Goal: Task Accomplishment & Management: Use online tool/utility

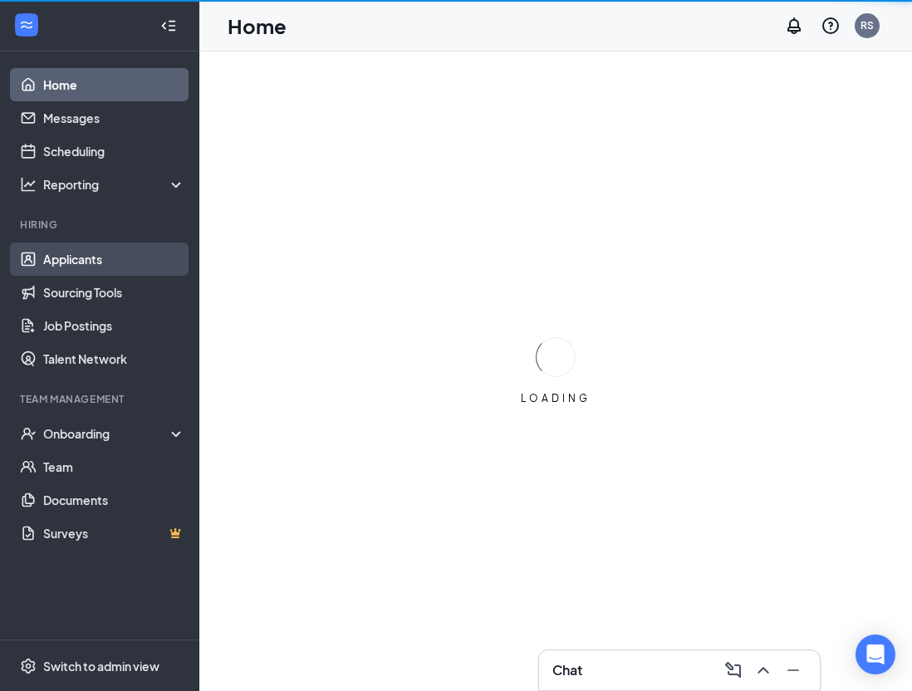
click at [84, 259] on link "Applicants" at bounding box center [114, 258] width 142 height 33
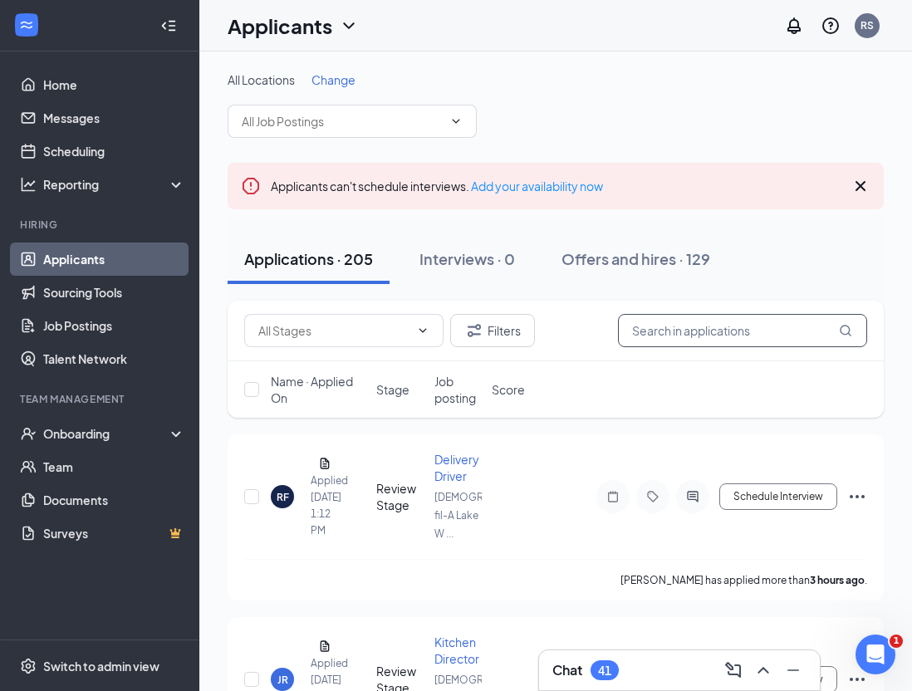
click at [655, 333] on input "text" at bounding box center [742, 330] width 249 height 33
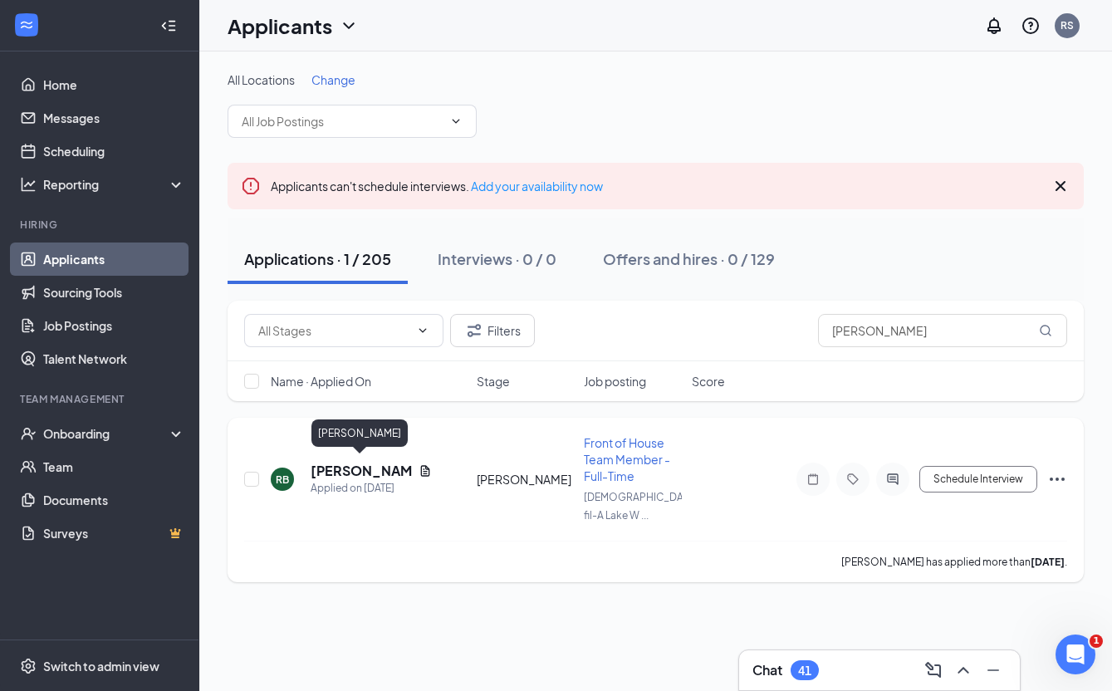
click at [342, 465] on h5 "[PERSON_NAME]" at bounding box center [361, 471] width 101 height 18
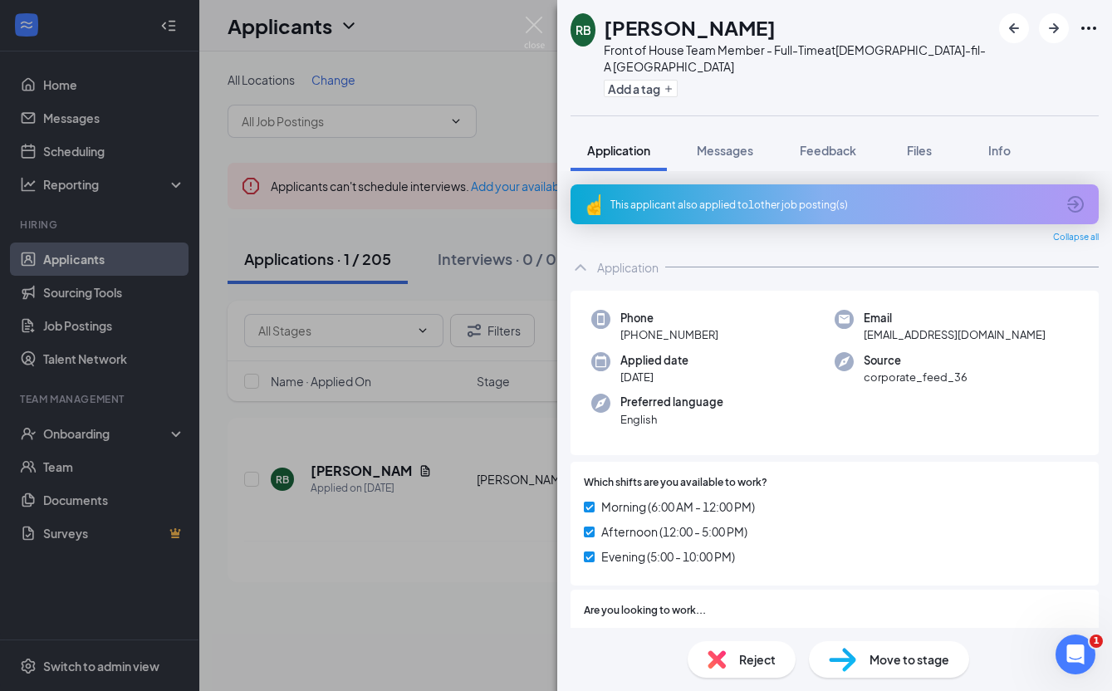
drag, startPoint x: 635, startPoint y: 341, endPoint x: 710, endPoint y: 340, distance: 74.7
click at [718, 343] on span "[PHONE_NUMBER]" at bounding box center [669, 334] width 98 height 17
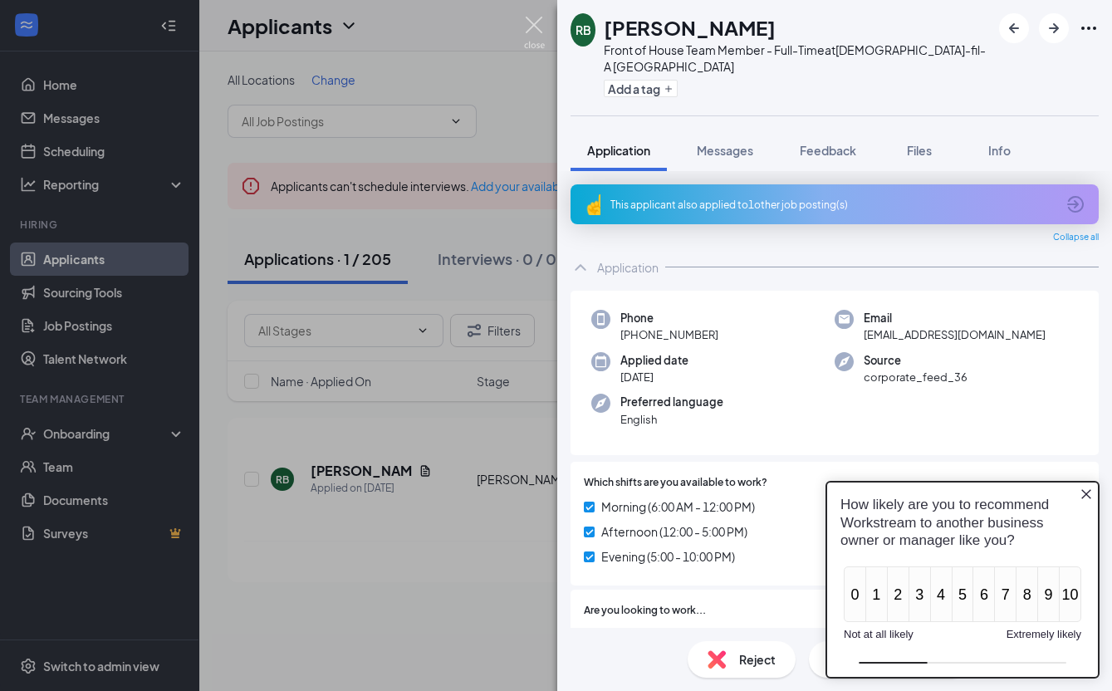
click at [536, 24] on img at bounding box center [534, 33] width 21 height 32
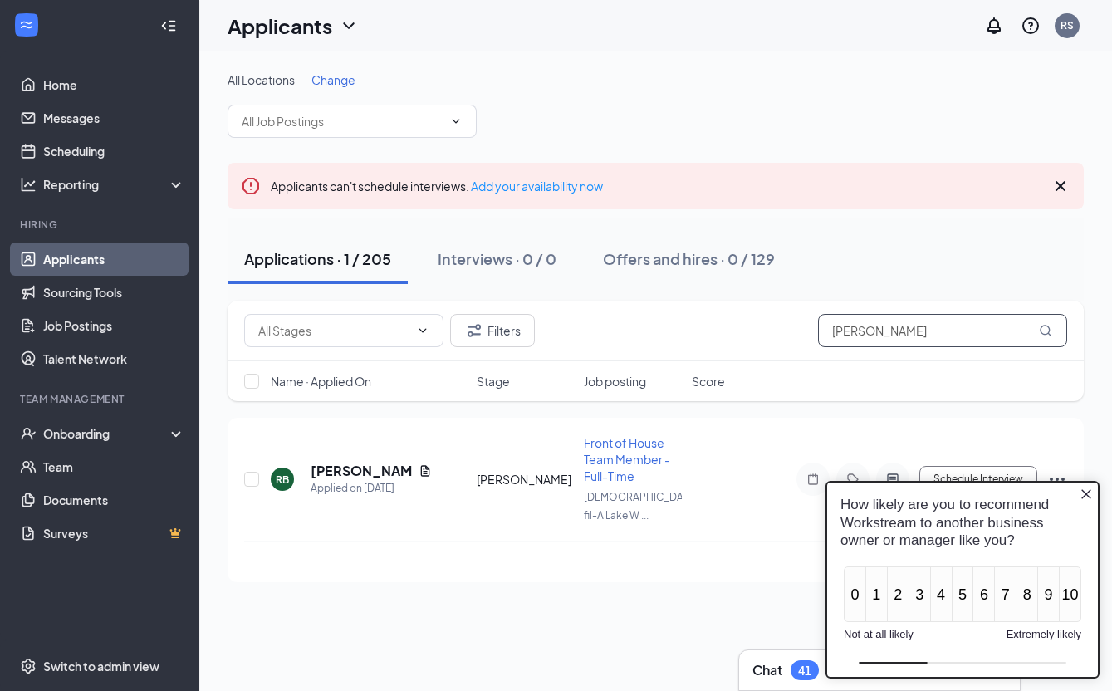
drag, startPoint x: 916, startPoint y: 329, endPoint x: 825, endPoint y: 331, distance: 90.5
click at [825, 331] on input "[PERSON_NAME]" at bounding box center [942, 330] width 249 height 33
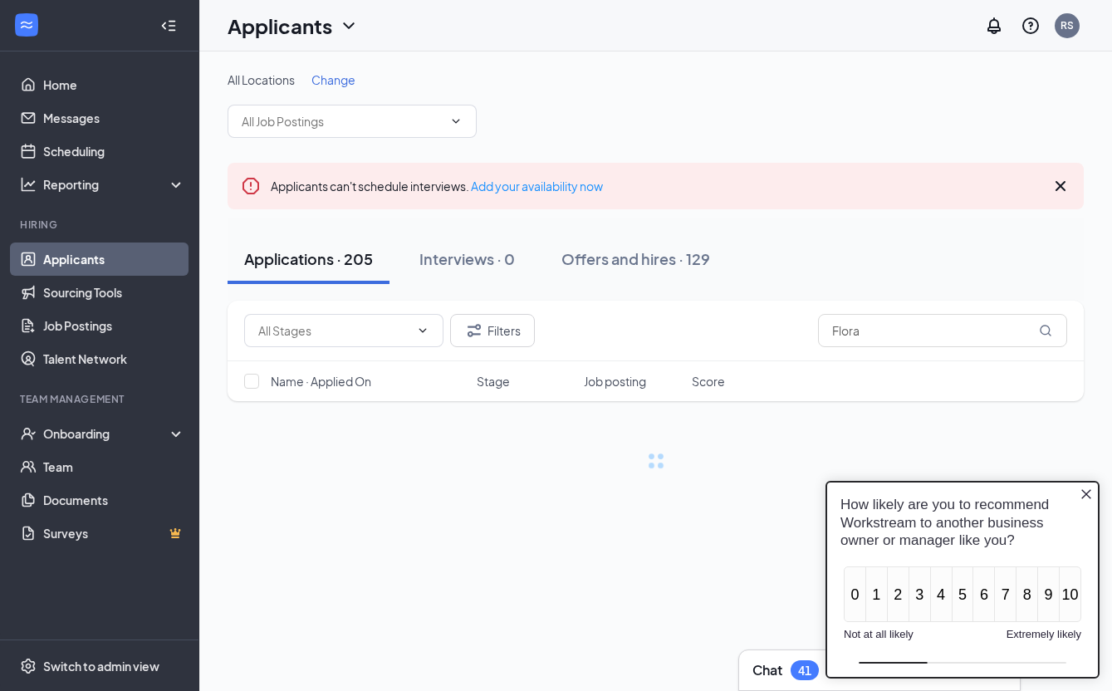
click at [912, 491] on icon "Close button" at bounding box center [1085, 493] width 13 height 13
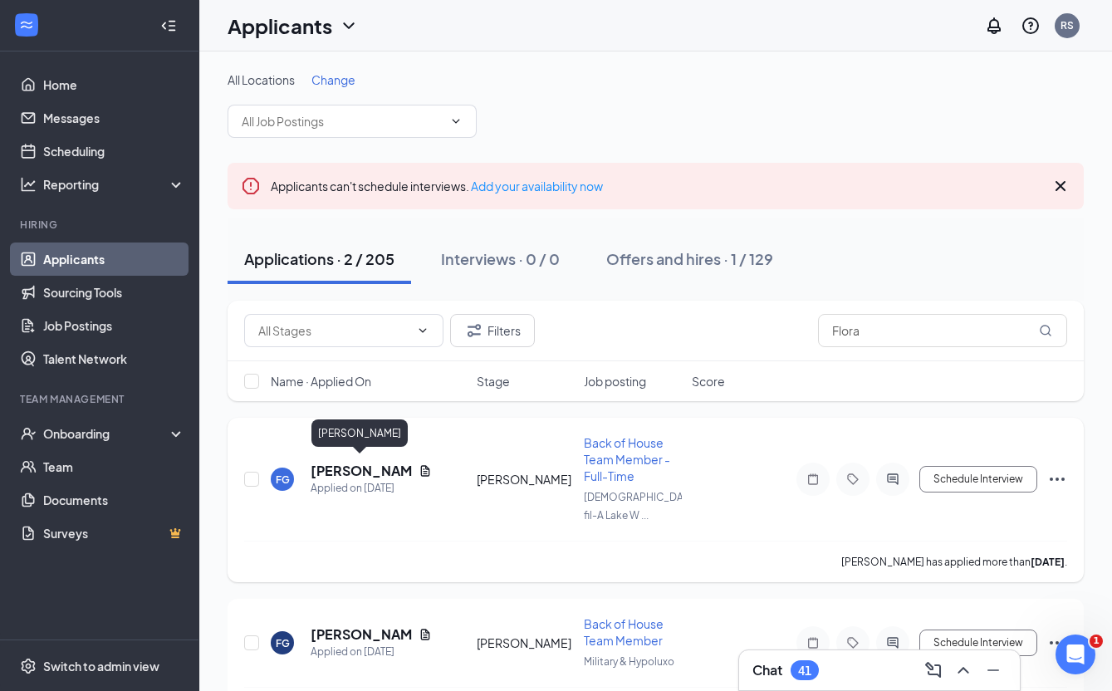
click at [355, 466] on h5 "[PERSON_NAME]" at bounding box center [361, 471] width 101 height 18
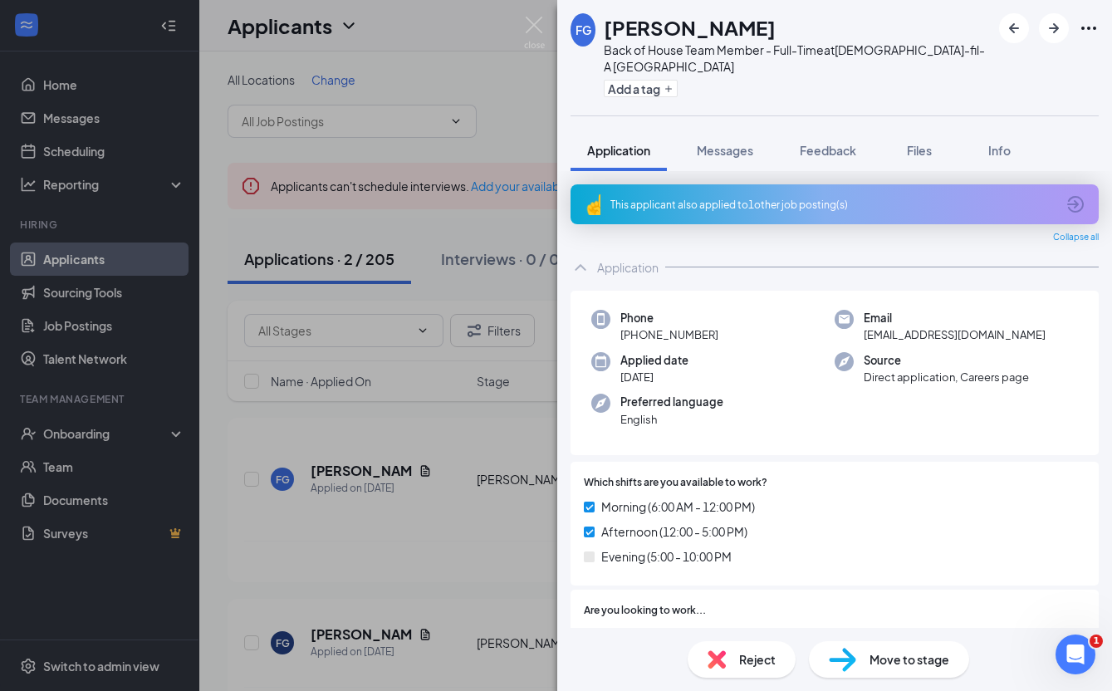
drag, startPoint x: 653, startPoint y: 340, endPoint x: 711, endPoint y: 342, distance: 57.3
click at [725, 340] on div "Phone [PHONE_NUMBER]" at bounding box center [712, 327] width 243 height 34
copy span "[PHONE_NUMBER]"
click at [532, 25] on img at bounding box center [534, 33] width 21 height 32
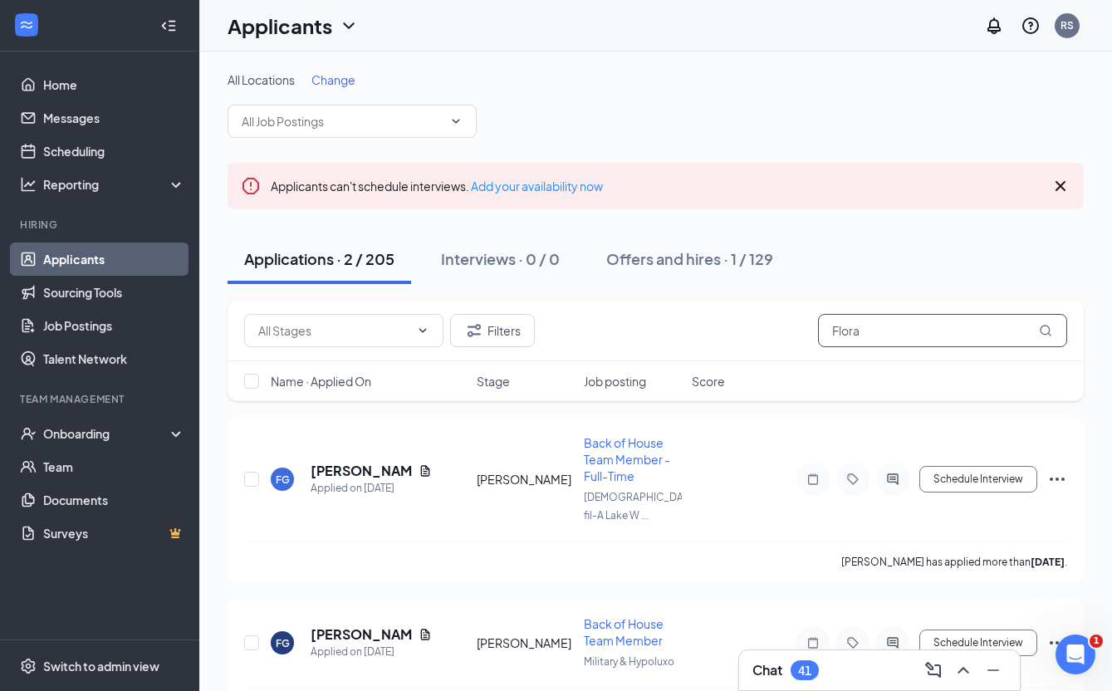
drag, startPoint x: 868, startPoint y: 333, endPoint x: 812, endPoint y: 332, distance: 55.6
click at [812, 332] on div "Filters Flora" at bounding box center [655, 330] width 823 height 33
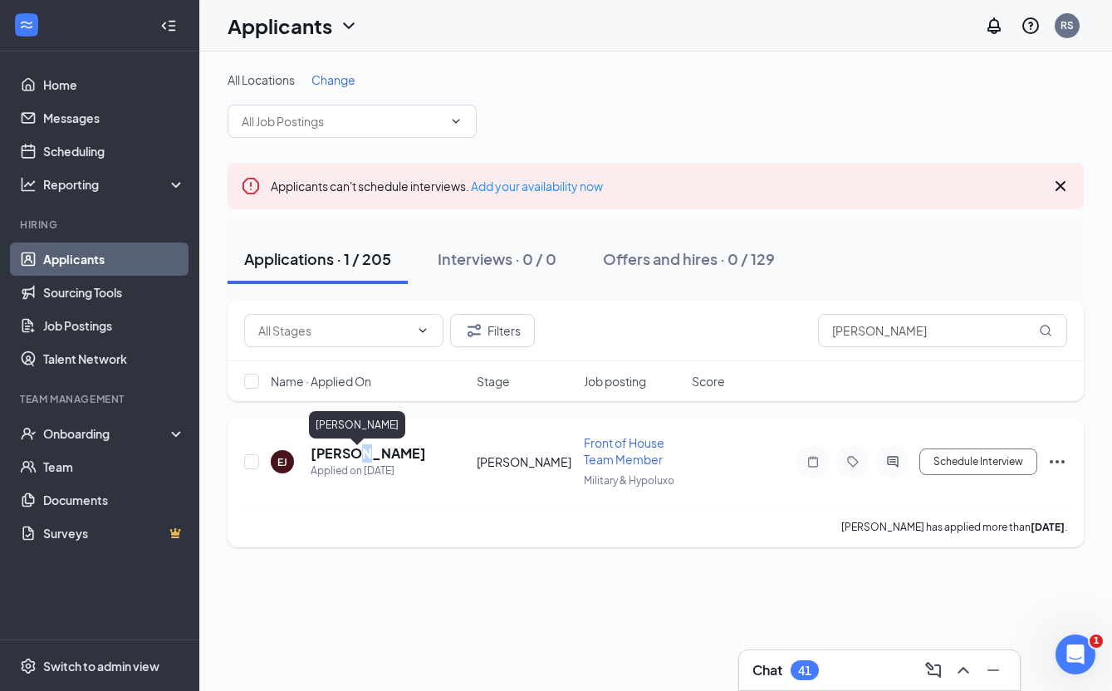
click at [349, 457] on h5 "[PERSON_NAME]" at bounding box center [368, 453] width 115 height 18
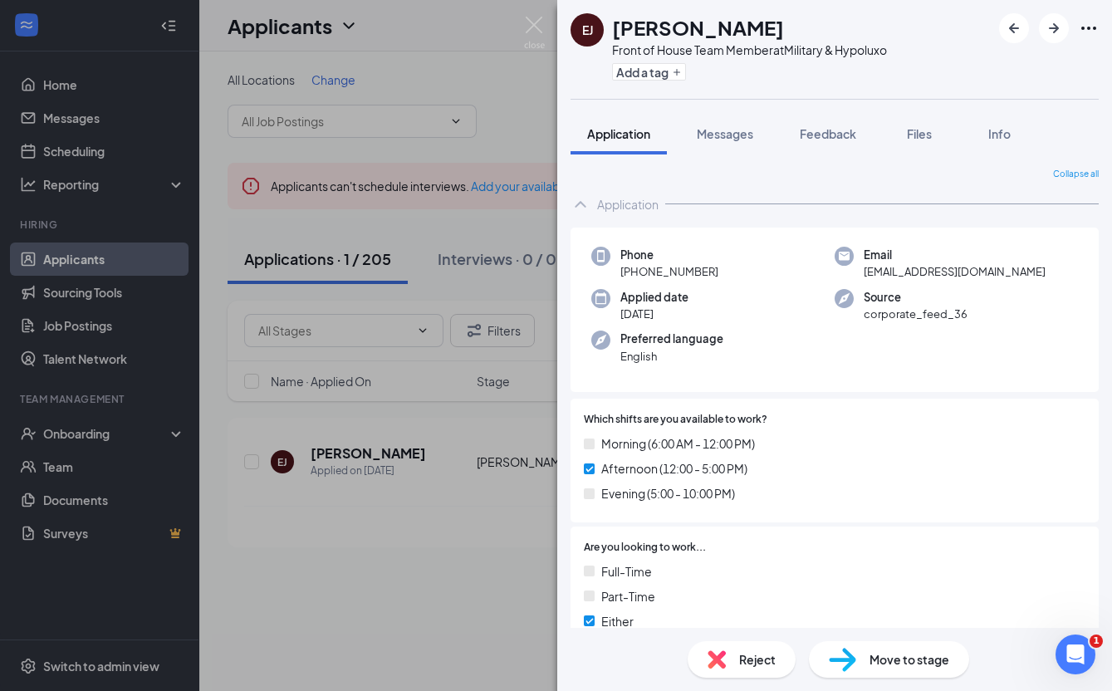
drag, startPoint x: 637, startPoint y: 279, endPoint x: 707, endPoint y: 280, distance: 70.6
click at [727, 281] on div "Phone [PHONE_NUMBER]" at bounding box center [712, 264] width 243 height 34
copy span "[PHONE_NUMBER]"
click at [533, 17] on img at bounding box center [534, 33] width 21 height 32
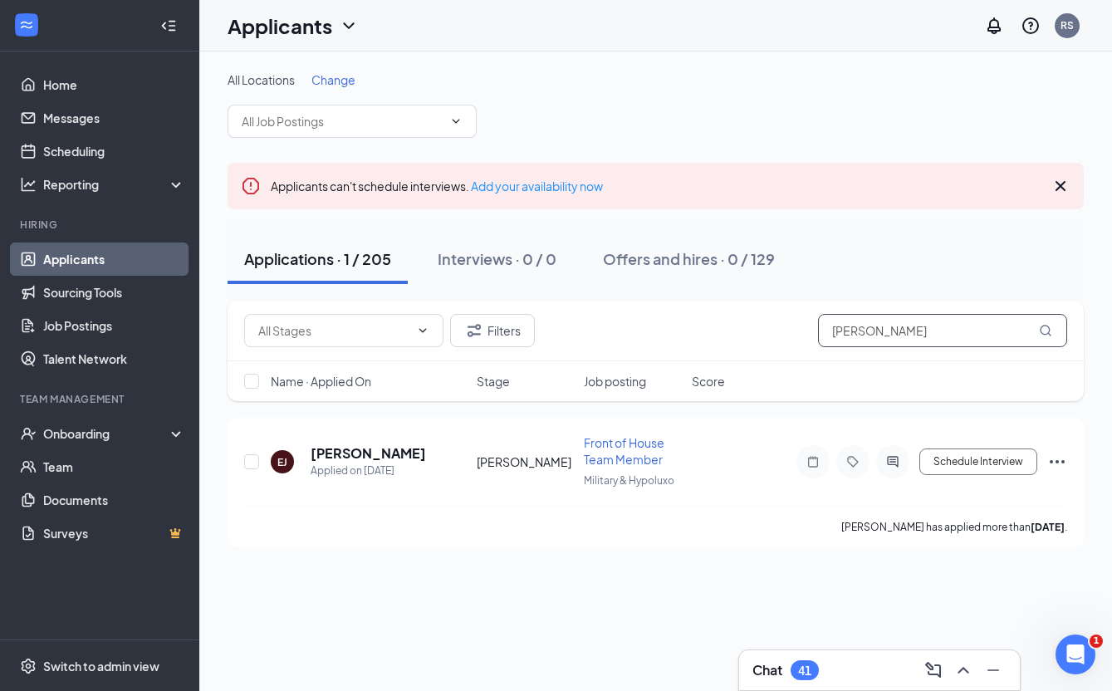
drag, startPoint x: 851, startPoint y: 331, endPoint x: 824, endPoint y: 333, distance: 26.6
click at [824, 333] on input "[PERSON_NAME]" at bounding box center [942, 330] width 249 height 33
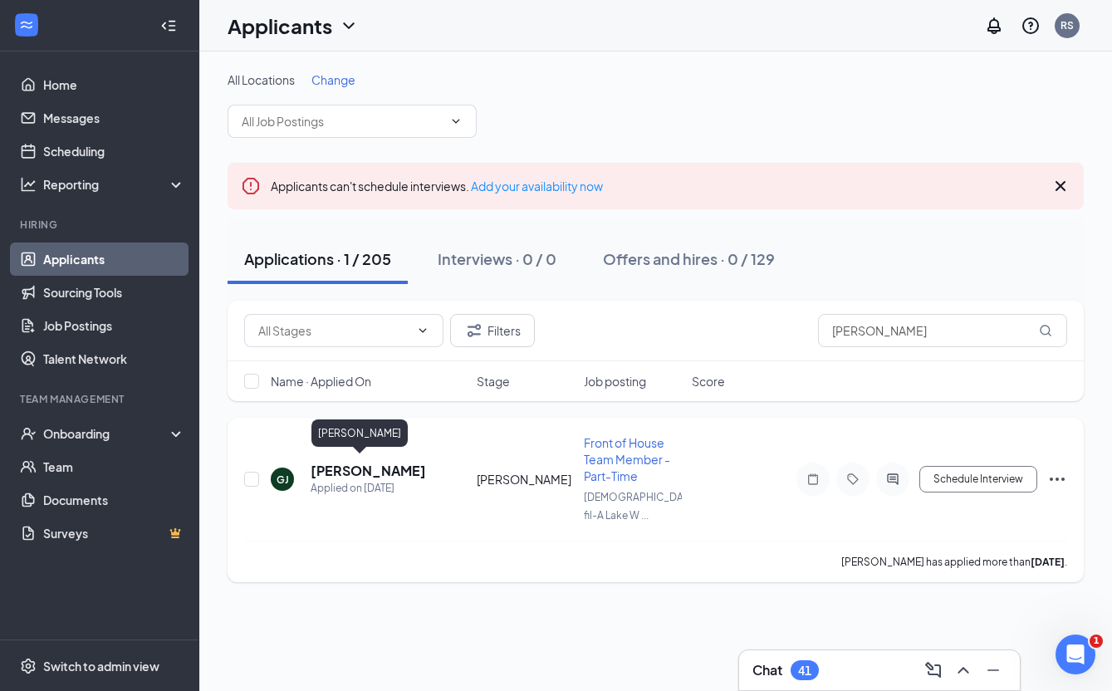
click at [346, 467] on h5 "[PERSON_NAME]" at bounding box center [368, 471] width 115 height 18
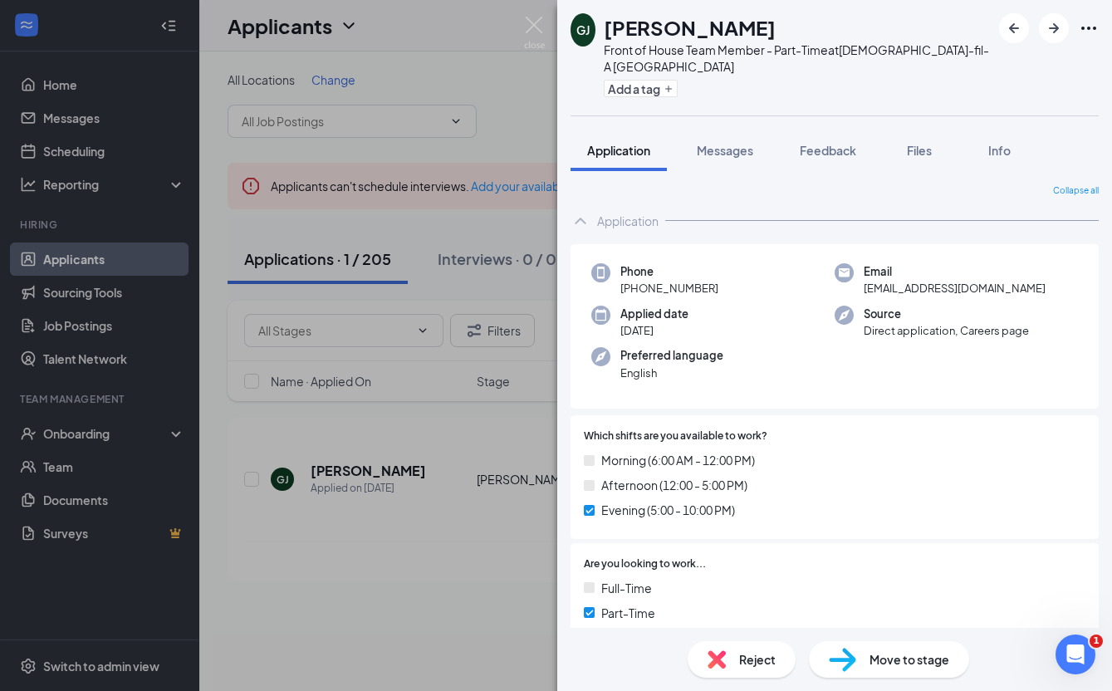
drag, startPoint x: 637, startPoint y: 297, endPoint x: 716, endPoint y: 300, distance: 78.9
click at [727, 297] on div "Phone [PHONE_NUMBER]" at bounding box center [712, 280] width 243 height 34
copy span "[PHONE_NUMBER]"
click at [539, 22] on img at bounding box center [534, 33] width 21 height 32
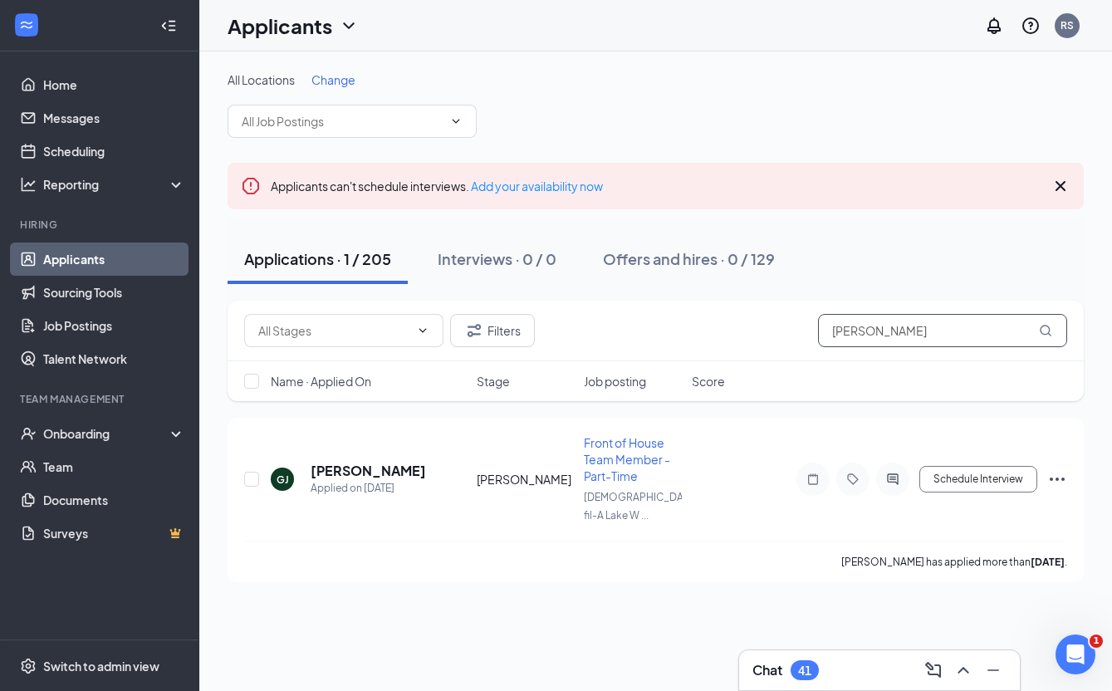
drag, startPoint x: 899, startPoint y: 331, endPoint x: 790, endPoint y: 331, distance: 108.8
click at [793, 333] on div "Filters [PERSON_NAME]" at bounding box center [655, 330] width 823 height 33
click at [349, 466] on h5 "[PERSON_NAME]" at bounding box center [361, 471] width 101 height 18
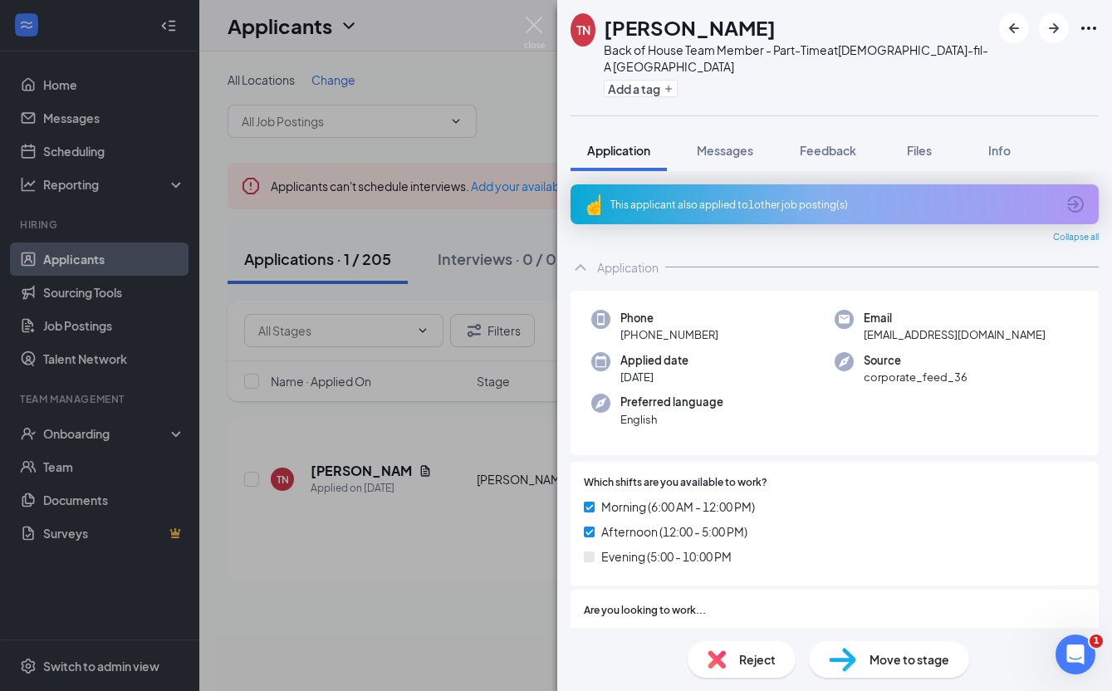
drag, startPoint x: 641, startPoint y: 341, endPoint x: 712, endPoint y: 343, distance: 71.4
click at [718, 343] on span "[PHONE_NUMBER]" at bounding box center [669, 334] width 98 height 17
copy span "[PHONE_NUMBER]"
click at [534, 26] on img at bounding box center [534, 33] width 21 height 32
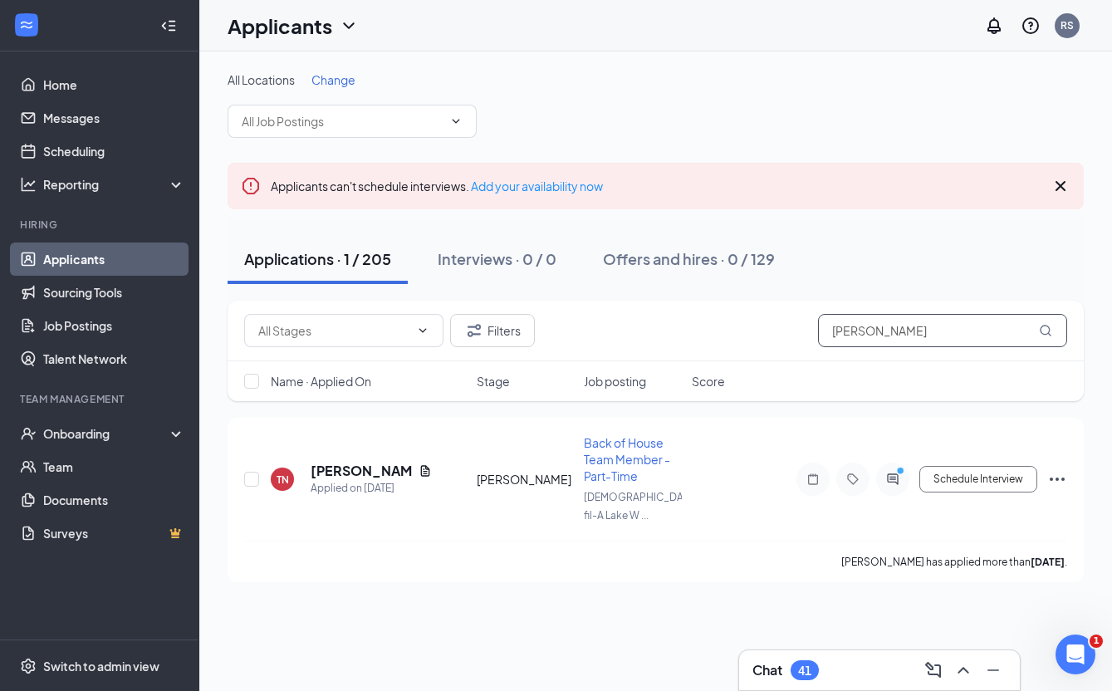
drag, startPoint x: 898, startPoint y: 336, endPoint x: 791, endPoint y: 343, distance: 107.3
click at [791, 343] on div "Filters [PERSON_NAME]" at bounding box center [655, 330] width 823 height 33
type input "K"
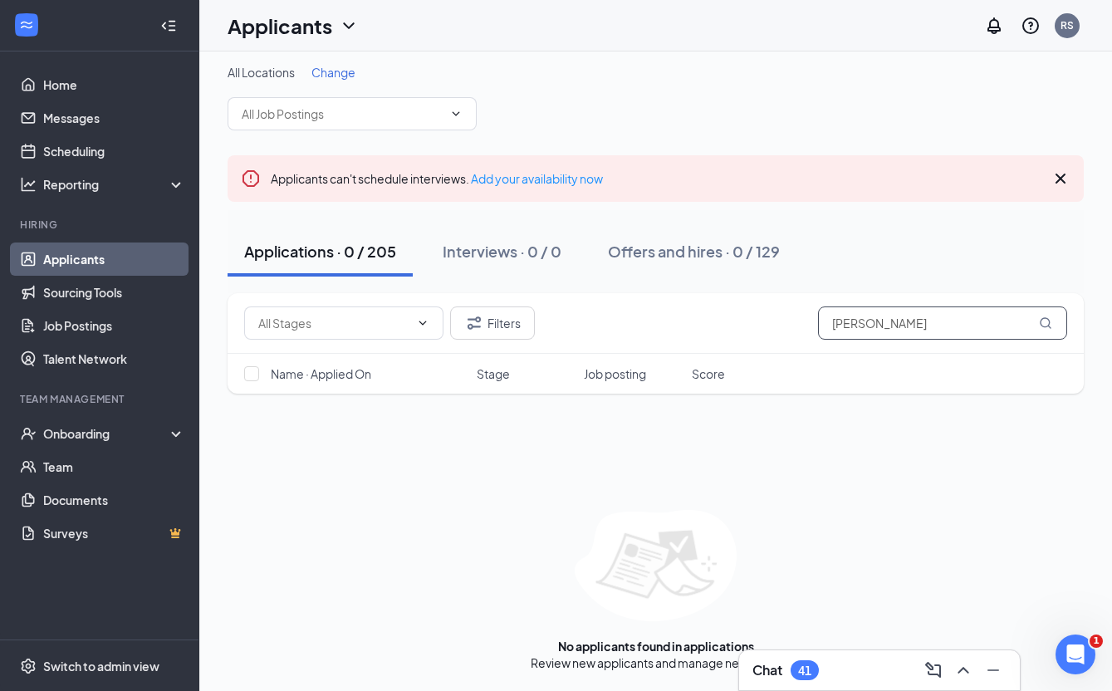
scroll to position [7, 0]
drag, startPoint x: 901, startPoint y: 323, endPoint x: 790, endPoint y: 325, distance: 111.3
click at [791, 325] on div "Filters Drake" at bounding box center [655, 322] width 823 height 33
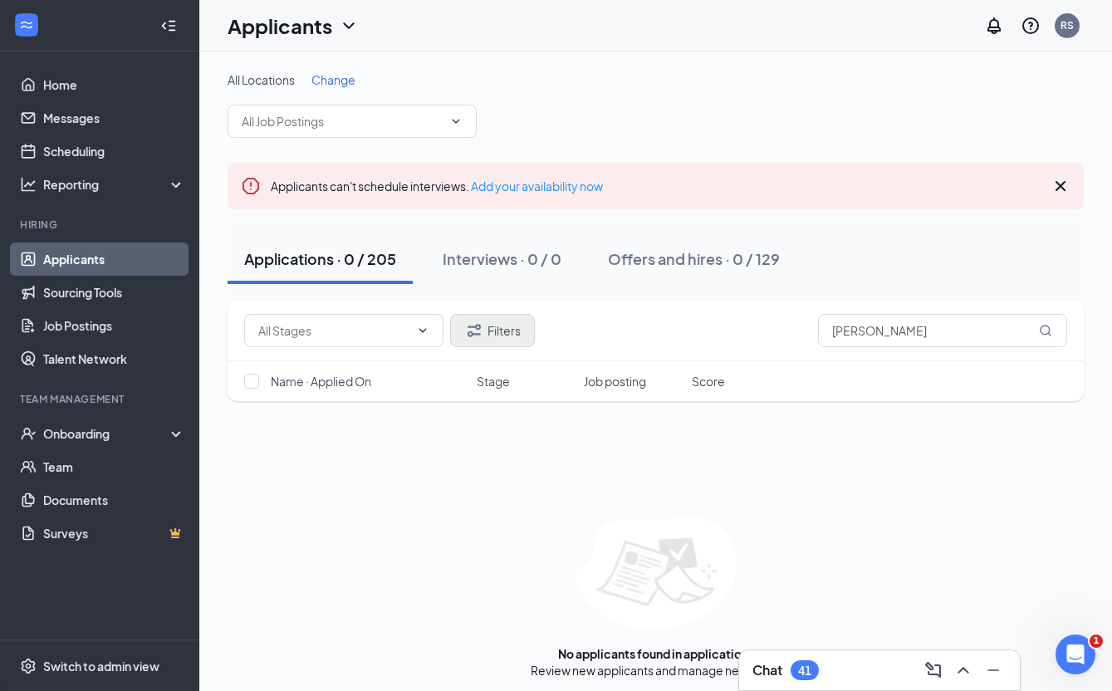
click at [502, 333] on button "Filters" at bounding box center [492, 330] width 85 height 33
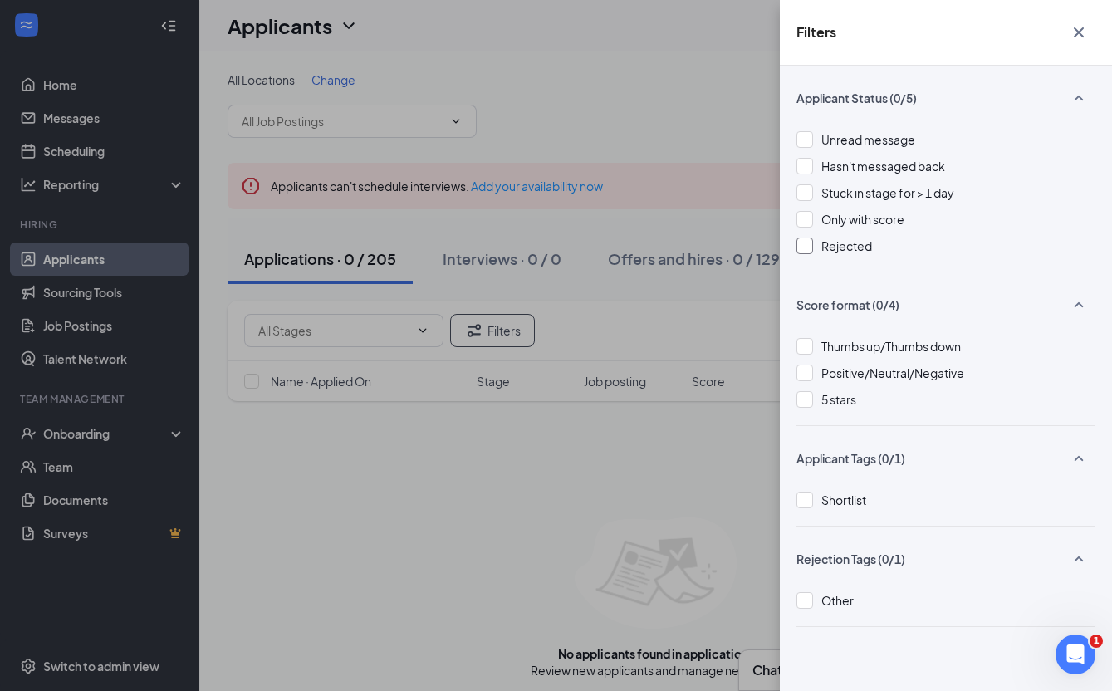
click at [805, 246] on div at bounding box center [804, 245] width 17 height 17
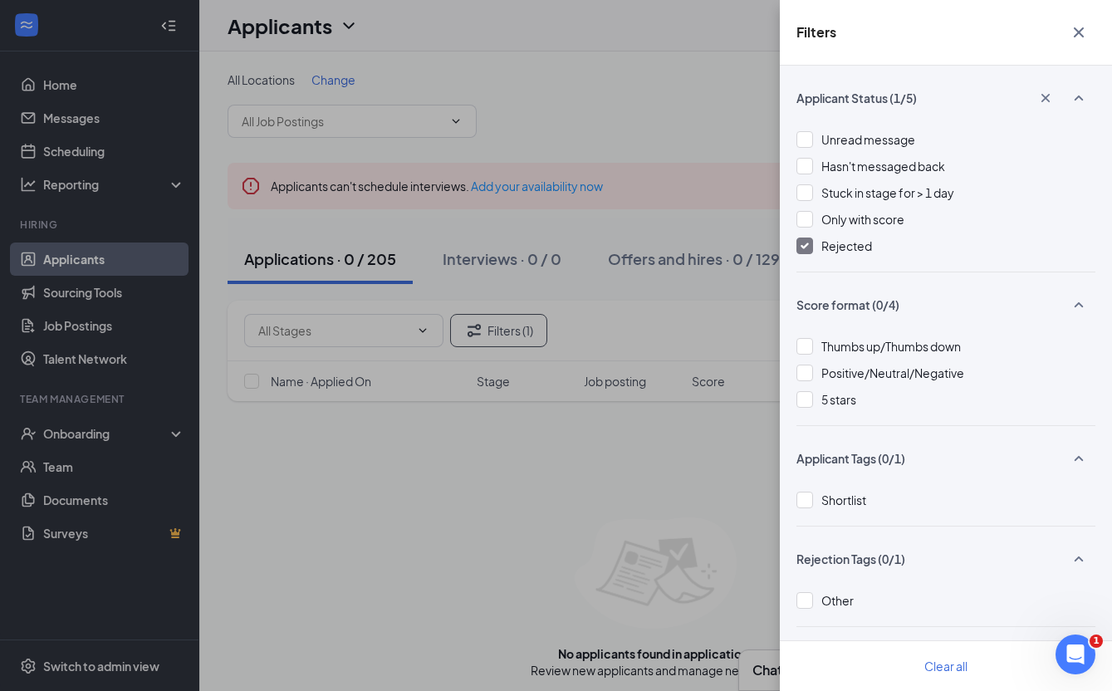
click at [912, 27] on icon "Cross" at bounding box center [1079, 32] width 20 height 20
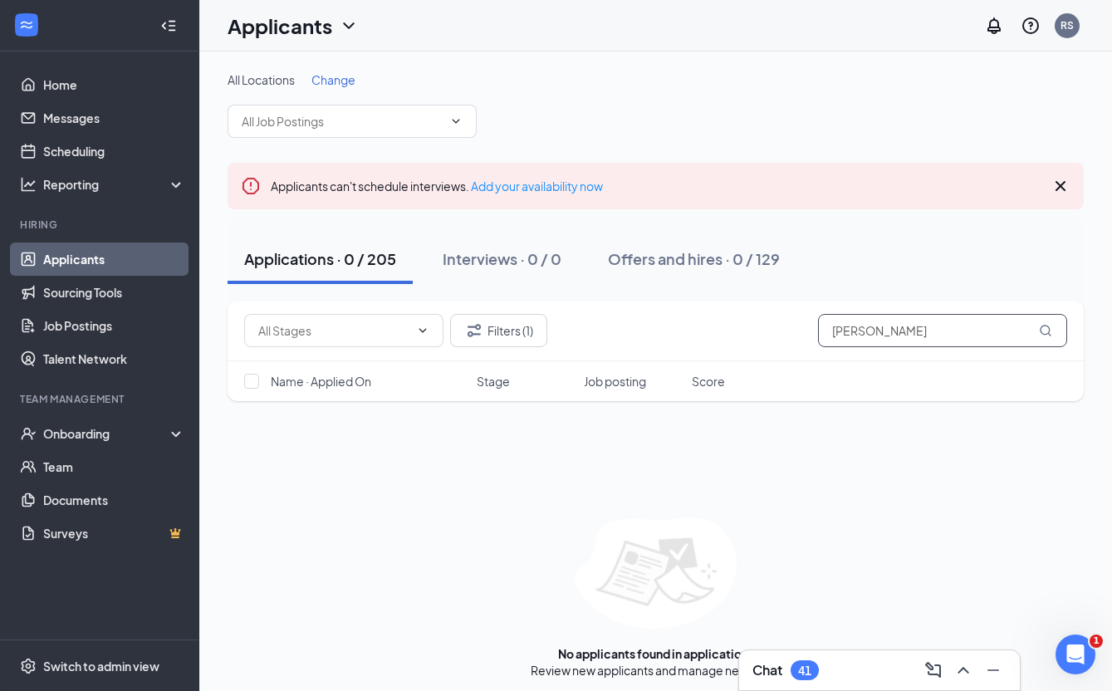
click at [912, 334] on input "[PERSON_NAME]" at bounding box center [942, 330] width 249 height 33
type input "K"
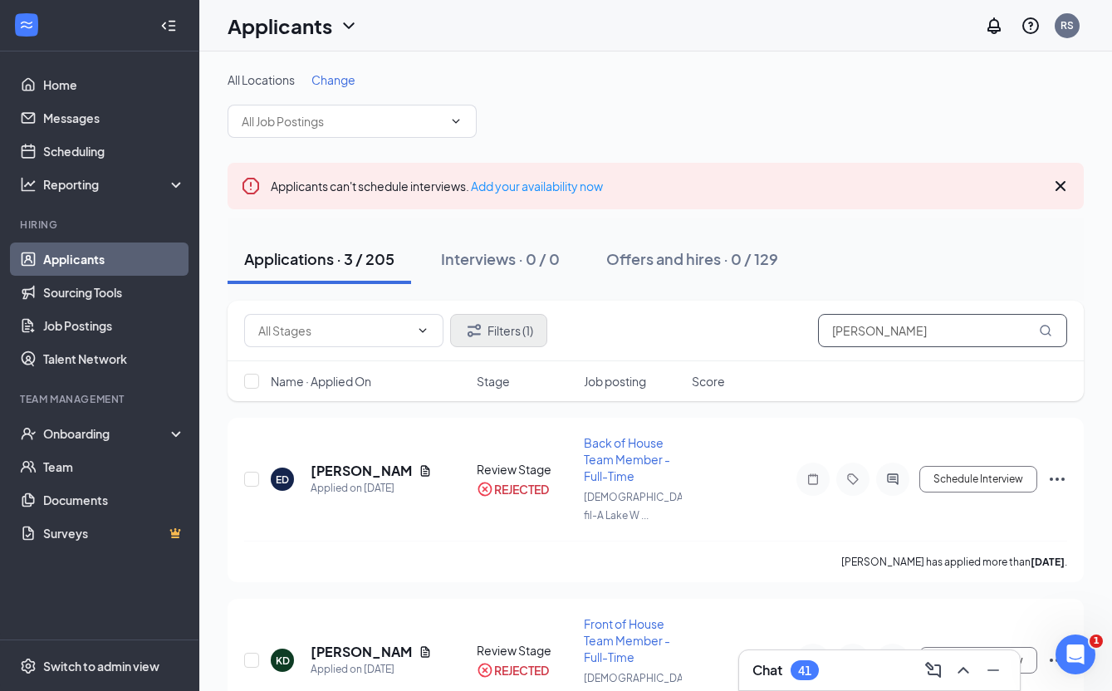
type input "[PERSON_NAME]"
click at [506, 323] on button "Filters (1)" at bounding box center [498, 330] width 97 height 33
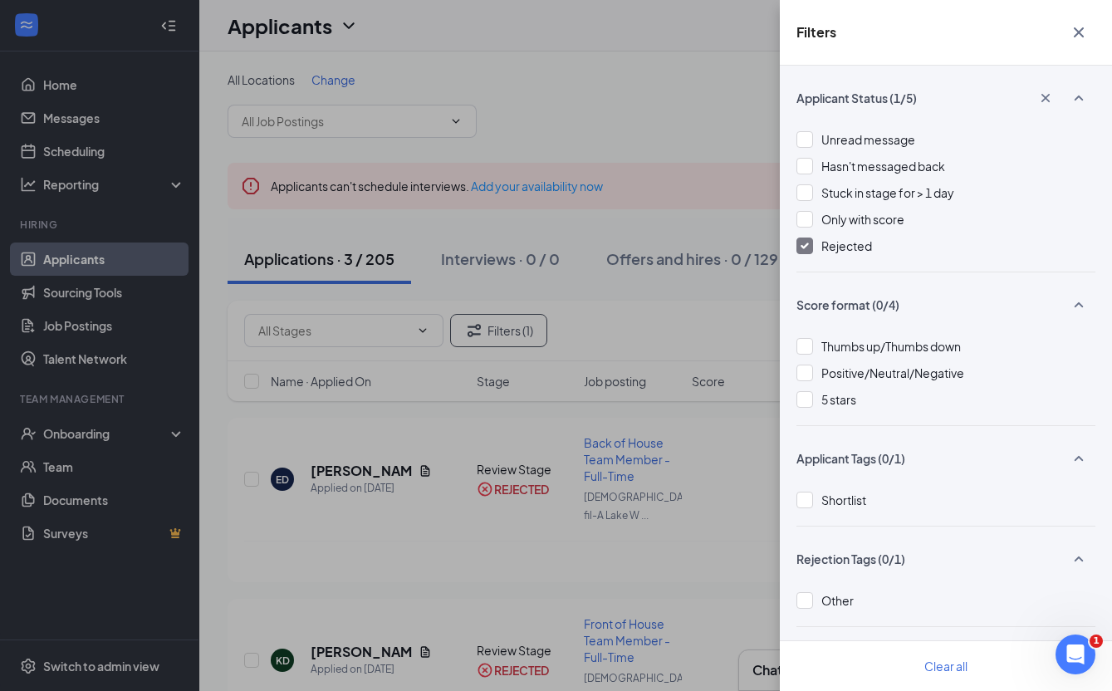
click at [807, 241] on div at bounding box center [804, 245] width 17 height 17
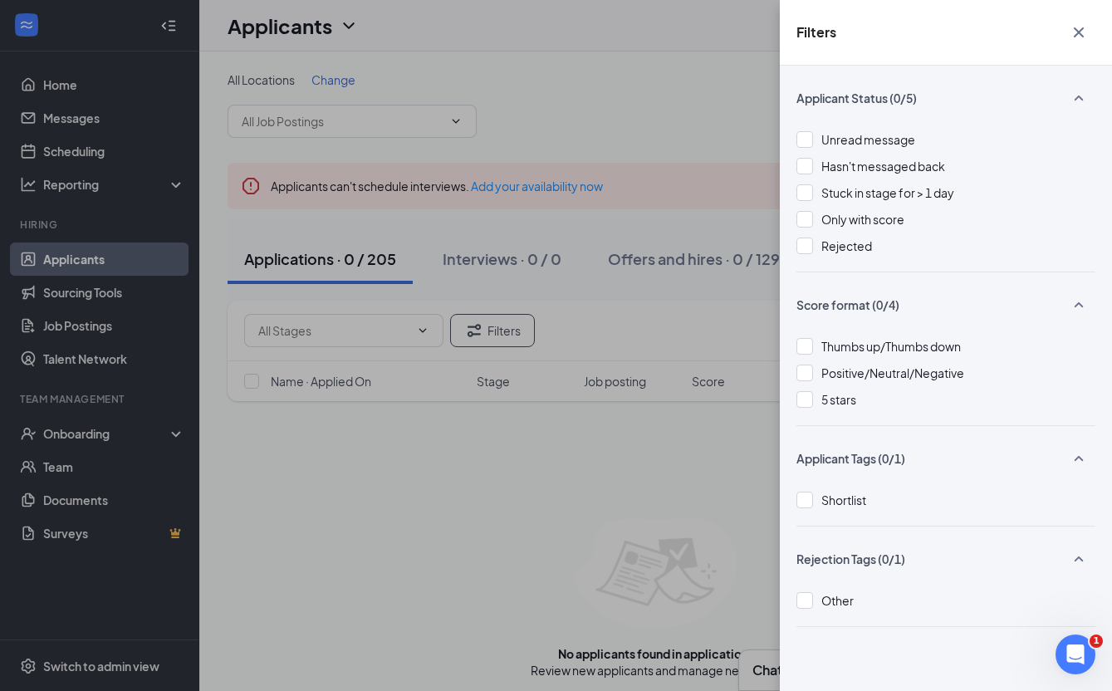
click at [912, 27] on icon "Cross" at bounding box center [1079, 32] width 20 height 20
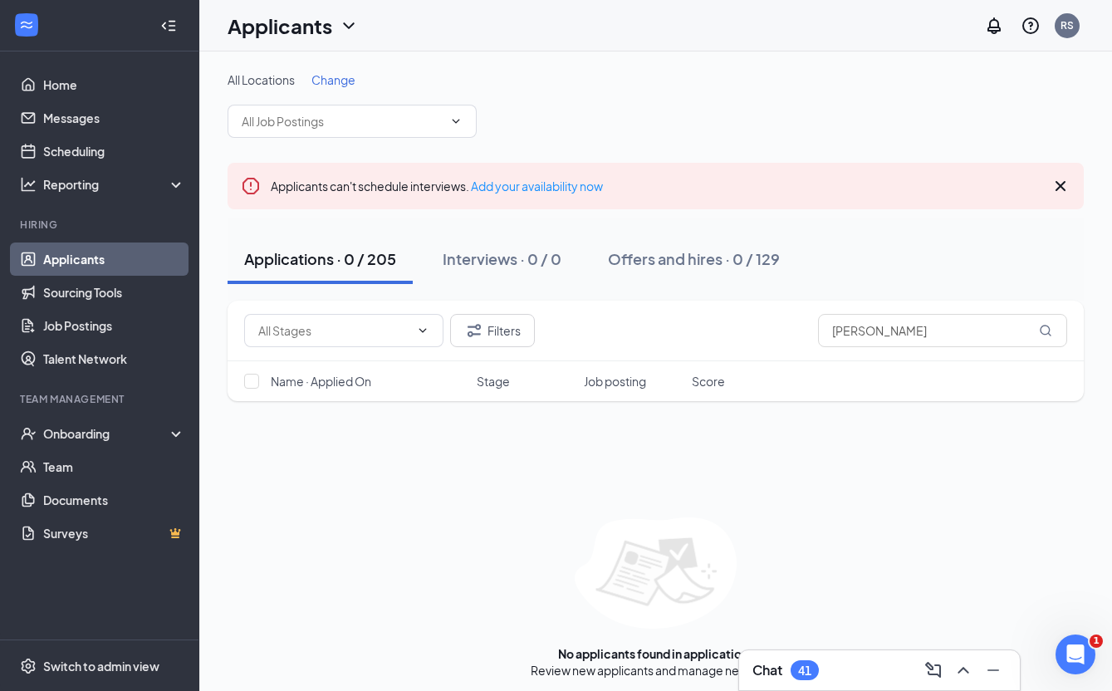
click at [734, 426] on div "Filters drake Name · Applied On Stage Job posting Score No applicants found in …" at bounding box center [655, 490] width 856 height 378
